Goal: Task Accomplishment & Management: Use online tool/utility

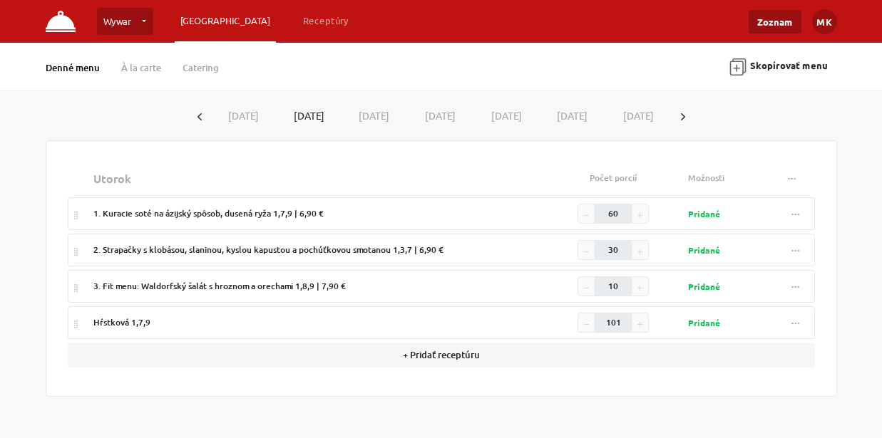
click at [251, 114] on button "[DATE]" at bounding box center [244, 116] width 66 height 26
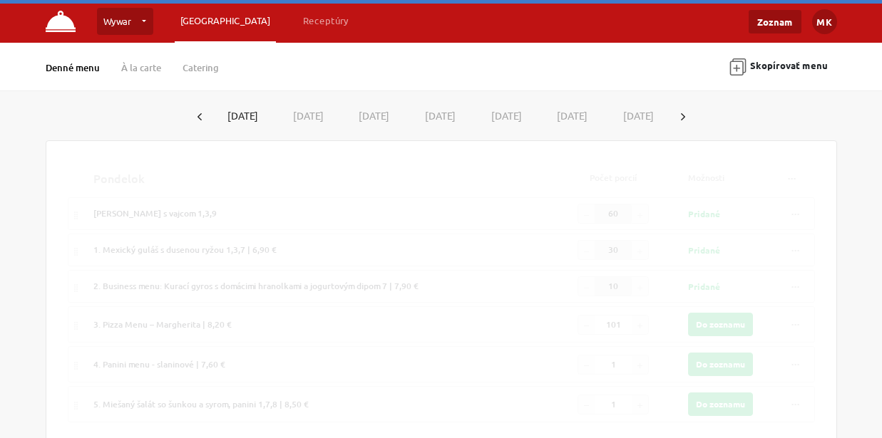
type input "100"
type input "60"
type input "40"
type input "1"
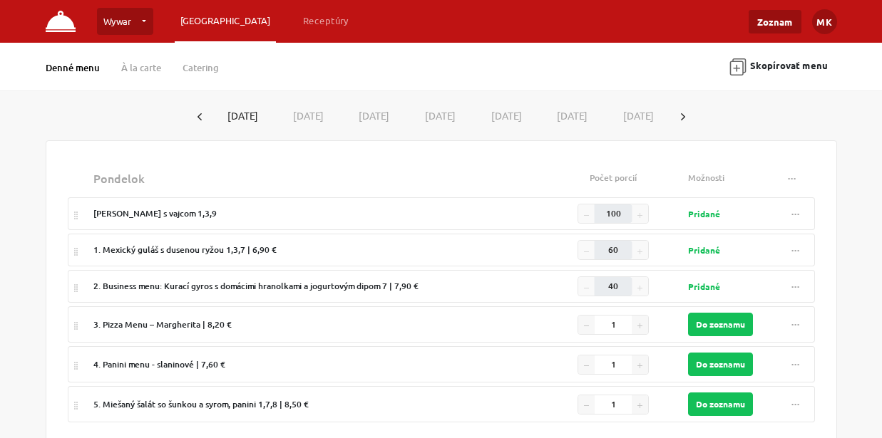
click at [314, 115] on button "[DATE]" at bounding box center [308, 116] width 66 height 26
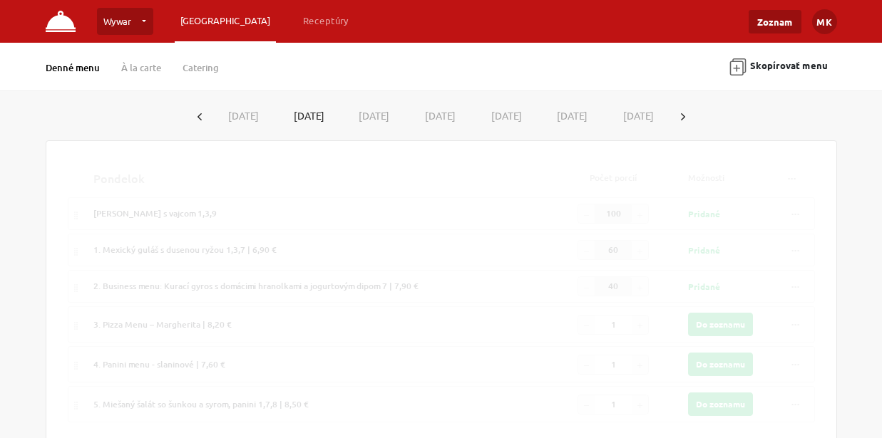
type input "60"
type input "30"
type input "10"
type input "101"
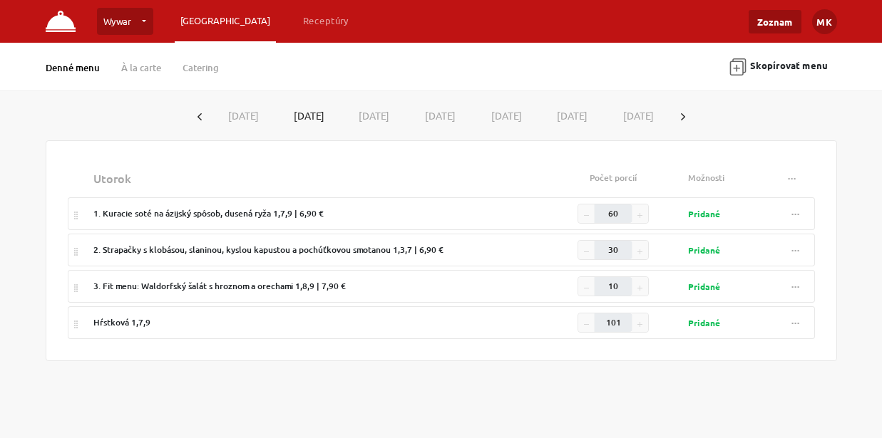
click at [365, 117] on button "[DATE]" at bounding box center [374, 116] width 66 height 26
type input "100"
type input "70"
type input "15"
type input "10"
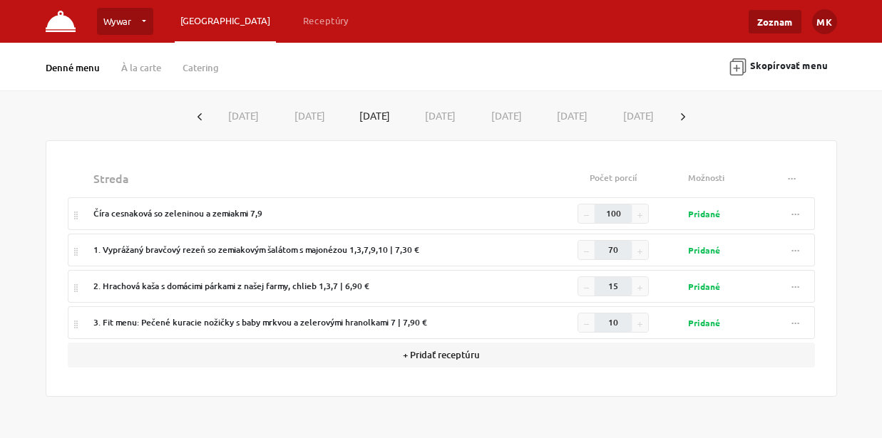
click at [436, 115] on button "[DATE]" at bounding box center [440, 116] width 66 height 26
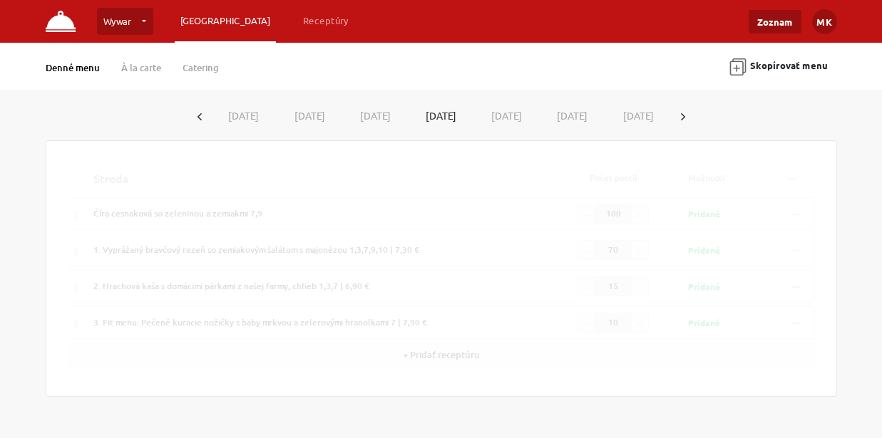
type input "60"
type input "20"
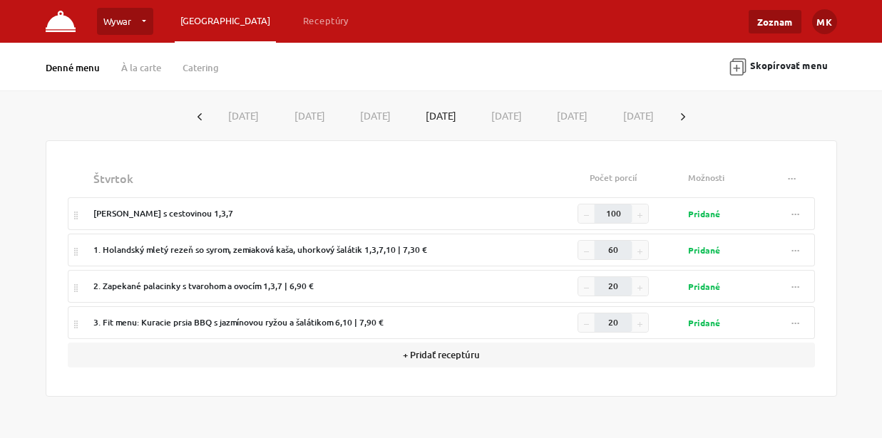
click at [498, 117] on button "[DATE]" at bounding box center [506, 116] width 66 height 26
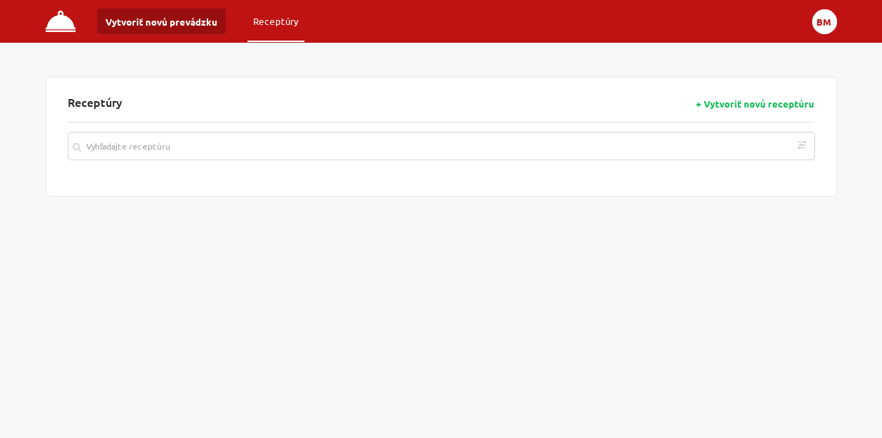
click at [821, 25] on button "BM" at bounding box center [824, 21] width 25 height 25
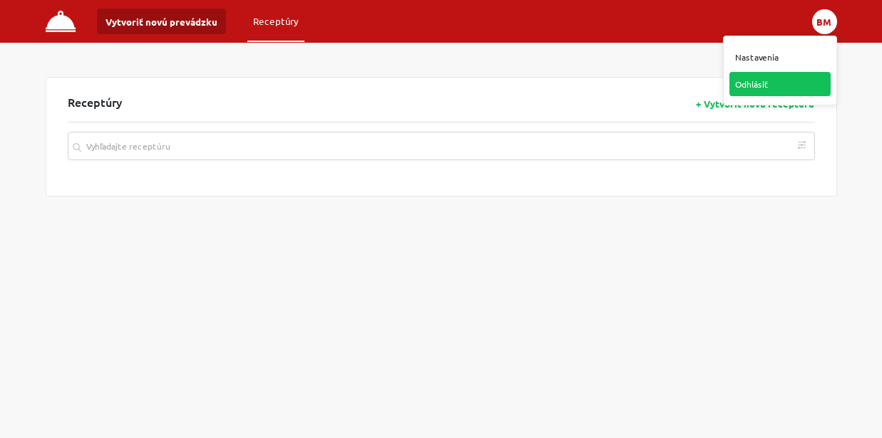
click at [776, 88] on link "Odhlásiť" at bounding box center [779, 84] width 101 height 24
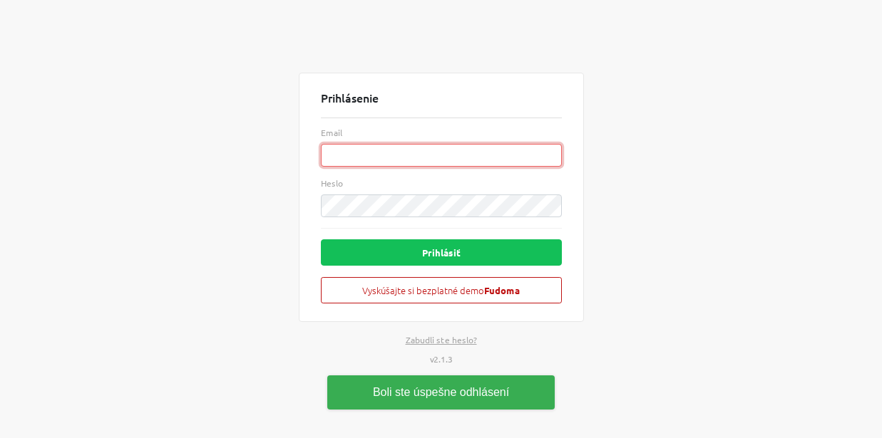
click at [459, 155] on input "Email" at bounding box center [441, 155] width 241 height 23
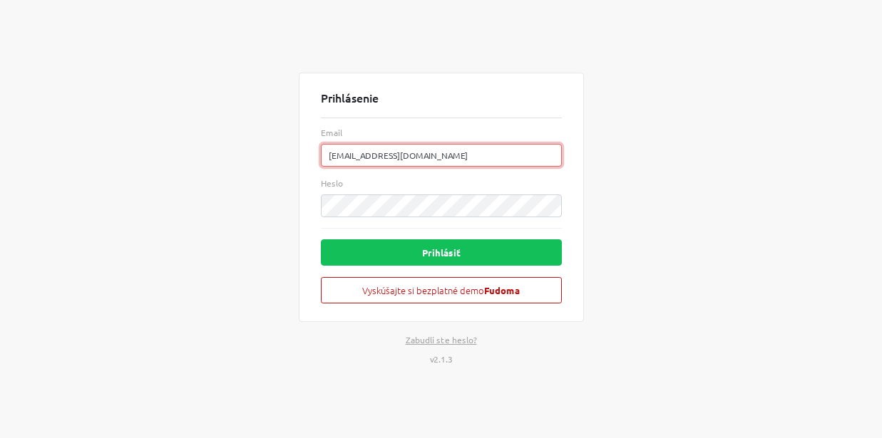
type input "brno@brno.sk"
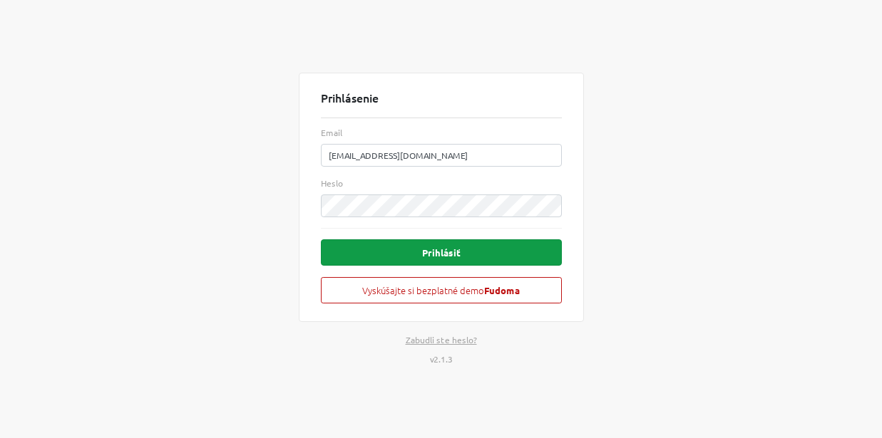
click at [483, 257] on button "Prihlásiť" at bounding box center [441, 253] width 241 height 26
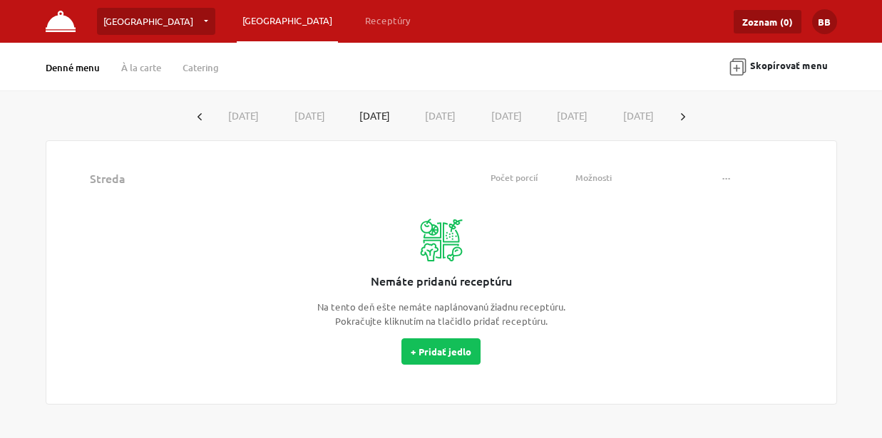
click at [684, 113] on icon "button" at bounding box center [683, 116] width 4 height 7
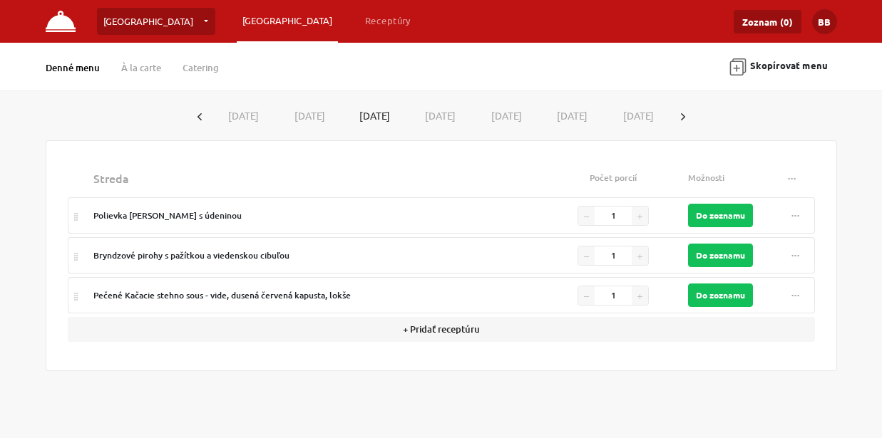
click at [301, 115] on button "2.9.2025" at bounding box center [310, 116] width 66 height 26
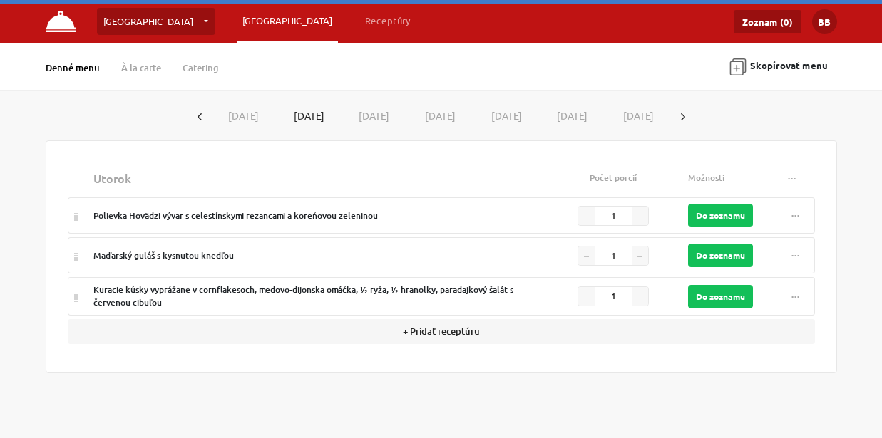
click at [371, 115] on button "3.9.2025" at bounding box center [374, 116] width 66 height 26
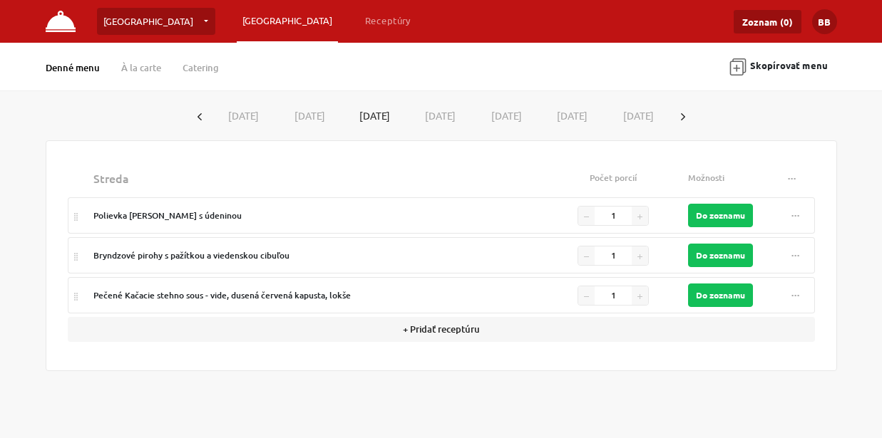
click at [446, 116] on button "4.9.2025" at bounding box center [440, 116] width 66 height 26
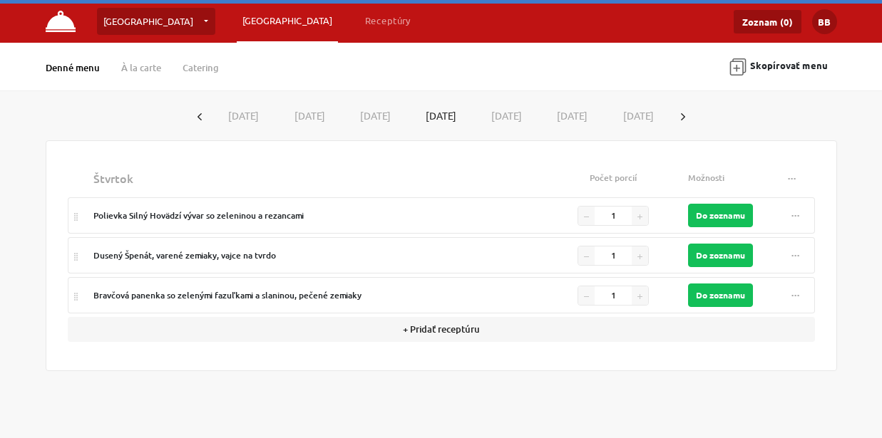
click at [503, 115] on button "5.9.2025" at bounding box center [506, 116] width 66 height 26
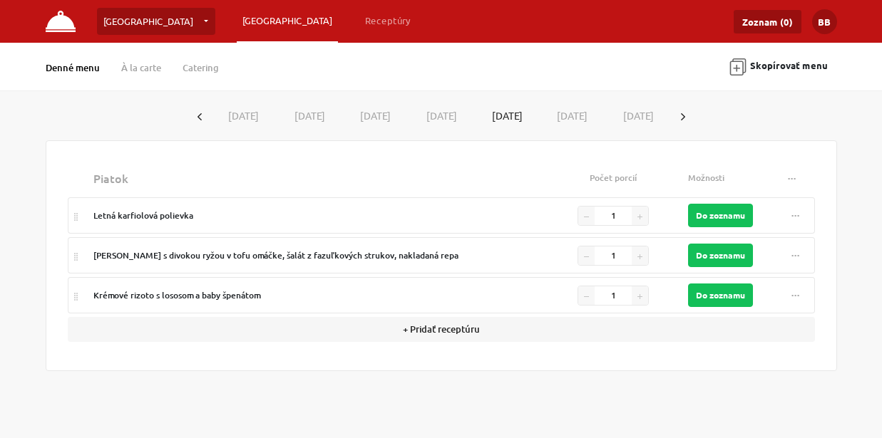
click at [233, 115] on button "1.9.2025" at bounding box center [244, 116] width 66 height 26
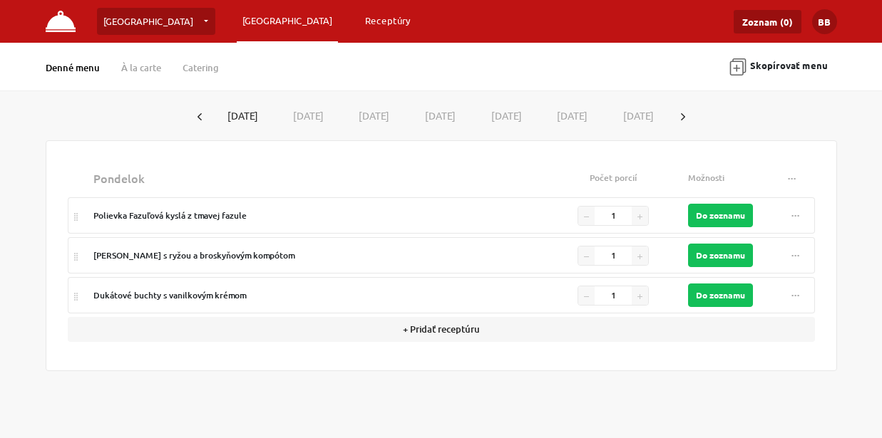
click at [359, 24] on link "Receptúry" at bounding box center [387, 21] width 57 height 26
